Goal: Task Accomplishment & Management: Use online tool/utility

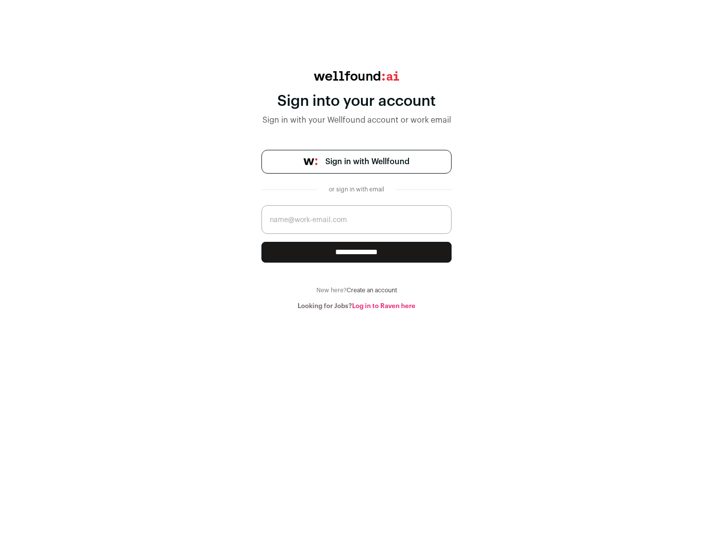
click at [367, 162] on span "Sign in with Wellfound" at bounding box center [367, 162] width 84 height 12
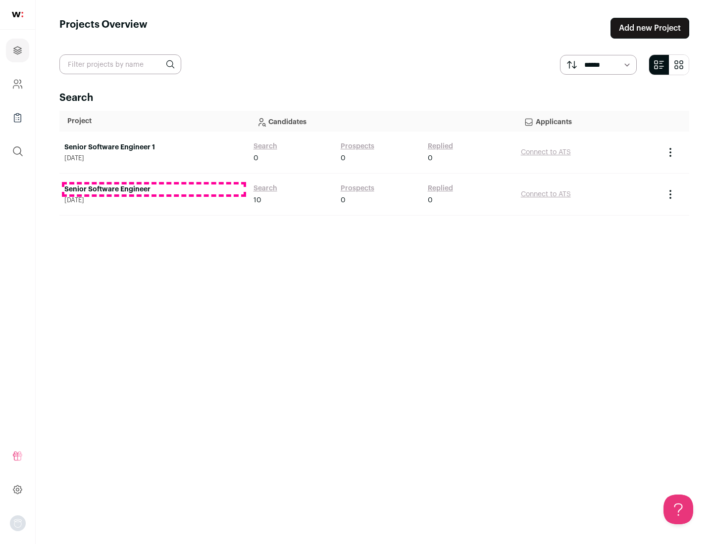
click at [153, 190] on link "Senior Software Engineer" at bounding box center [153, 190] width 179 height 10
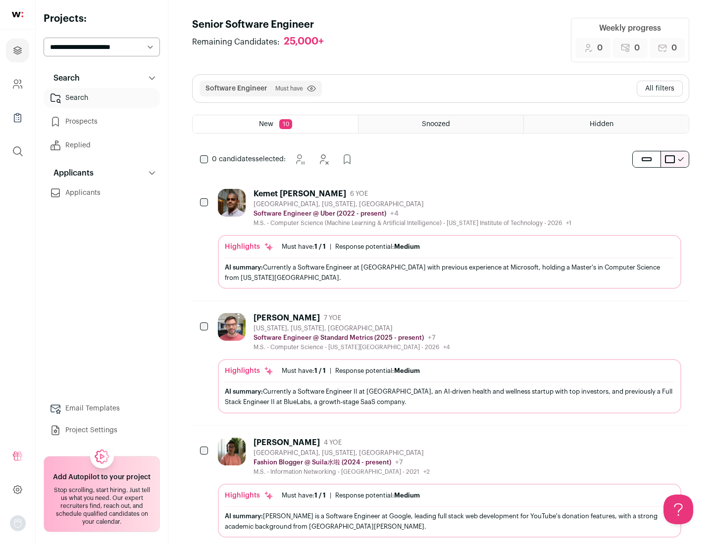
click at [441, 239] on div "Highlights Must have: 1 / 1 How many must haves have been fulfilled? | Response…" at bounding box center [449, 262] width 463 height 54
